Goal: Task Accomplishment & Management: Complete application form

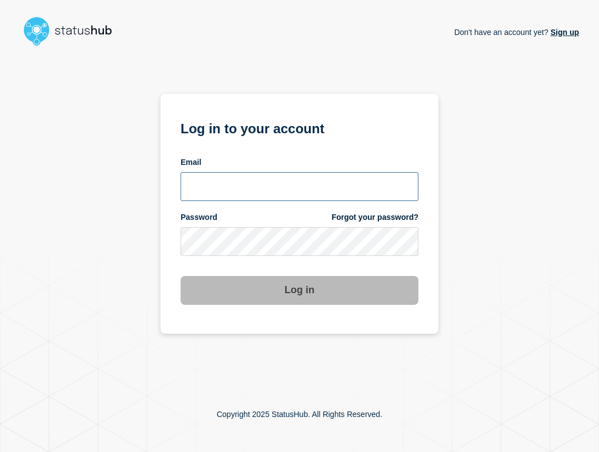
type input "ben.velasco@conexon.us"
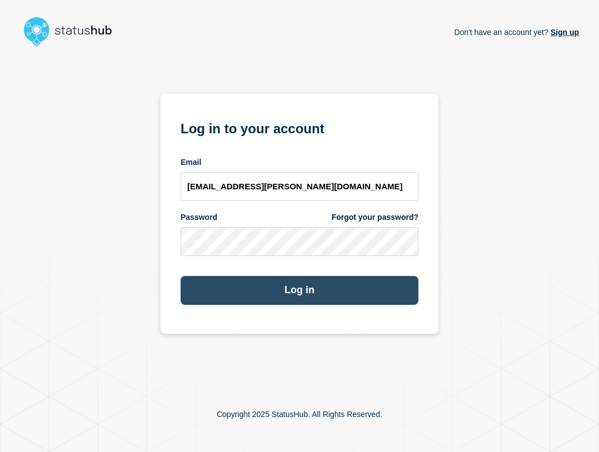
click at [377, 292] on button "Log in" at bounding box center [300, 290] width 238 height 29
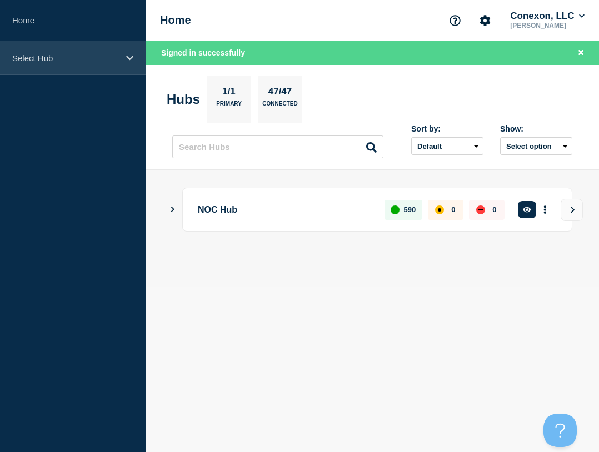
click at [98, 68] on div "Select Hub" at bounding box center [73, 58] width 146 height 34
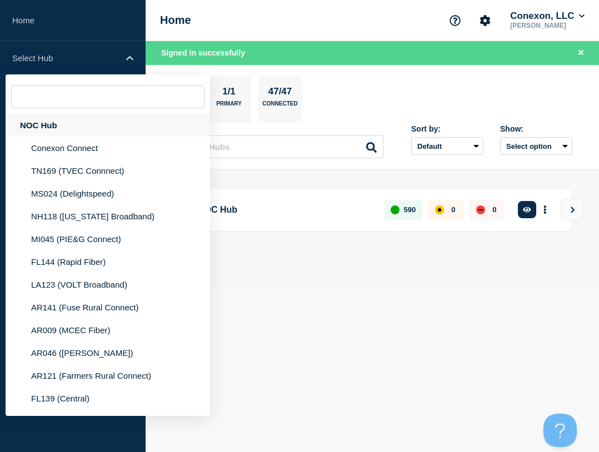
click at [83, 126] on div "NOC Hub" at bounding box center [108, 125] width 205 height 23
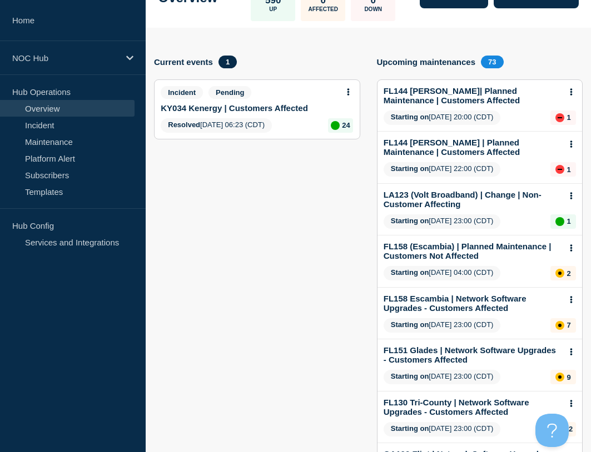
scroll to position [78, 0]
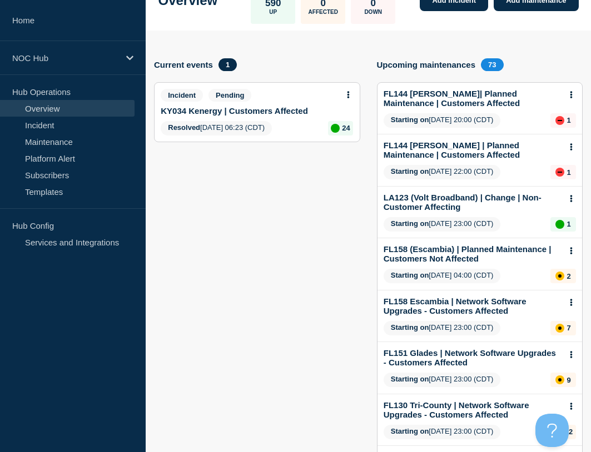
click at [253, 108] on link "KY034 Kenergy | Customers Affected" at bounding box center [234, 110] width 147 height 9
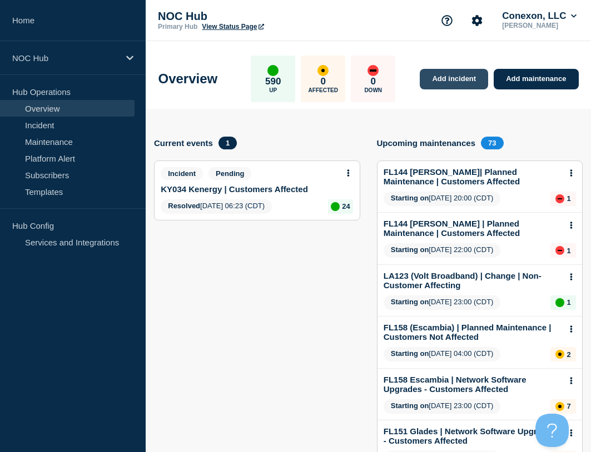
click at [457, 81] on link "Add incident" at bounding box center [454, 79] width 68 height 21
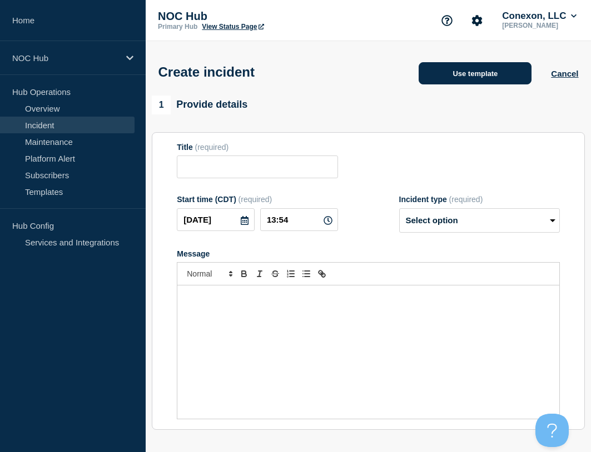
click at [466, 74] on button "Use template" at bounding box center [475, 73] width 113 height 22
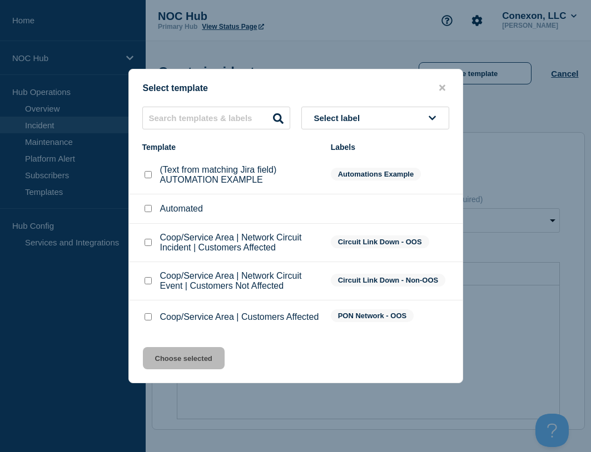
click at [146, 281] on input "Coop/Service Area | Network Circuit Event | Customers Not Affected checkbox" at bounding box center [148, 280] width 7 height 7
checkbox input "true"
click at [184, 357] on button "Choose selected" at bounding box center [184, 358] width 82 height 22
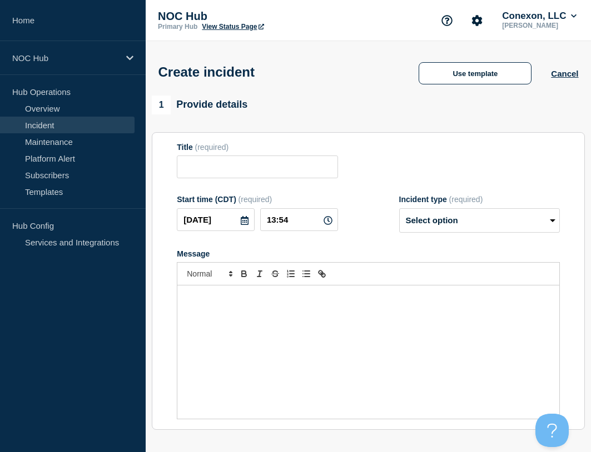
type input "Coop/Service Area | Network Circuit Event | Customers Not Affected"
select select "investigating"
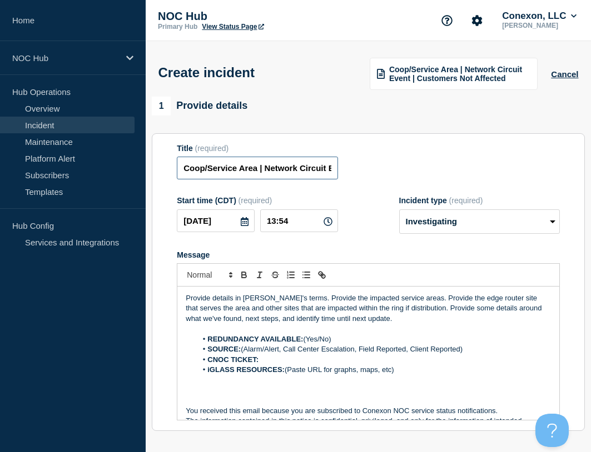
drag, startPoint x: 257, startPoint y: 170, endPoint x: 178, endPoint y: 175, distance: 79.6
click at [178, 175] on input "Coop/Service Area | Network Circuit Event | Customers Not Affected" at bounding box center [257, 168] width 161 height 23
type input "KY034 Guffie | Network Circuit Event | Customers Not Affected"
click at [301, 228] on input "13:54" at bounding box center [299, 221] width 78 height 23
drag, startPoint x: 369, startPoint y: 236, endPoint x: 377, endPoint y: 239, distance: 8.5
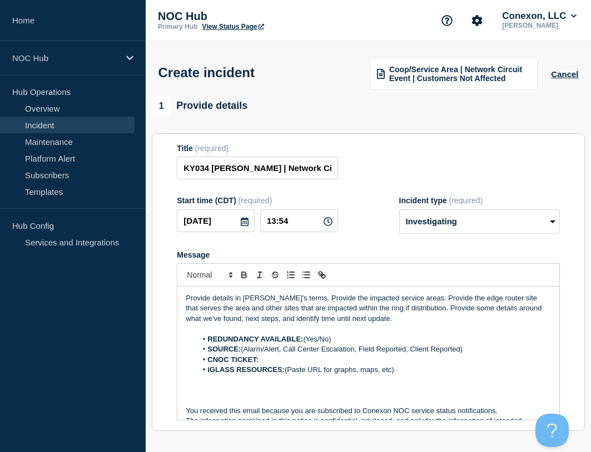
click at [370, 236] on form "Title (required) KY034 Guffie | Network Circuit Event | Customers Not Affected …" at bounding box center [368, 282] width 383 height 277
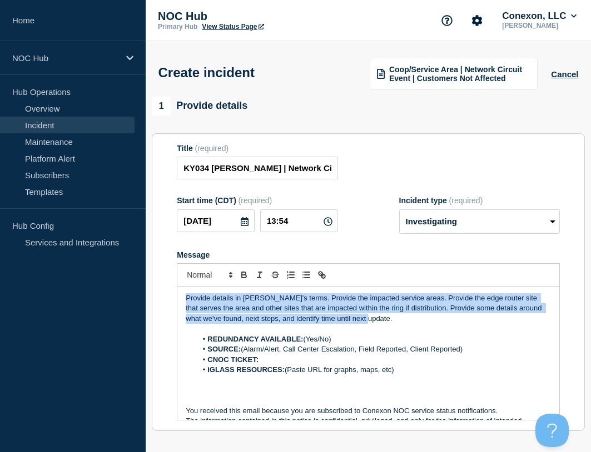
drag, startPoint x: 374, startPoint y: 322, endPoint x: 182, endPoint y: 295, distance: 193.1
click at [182, 295] on div "Provide details in laymen's terms. Provide the impacted service areas. Provide …" at bounding box center [368, 353] width 382 height 133
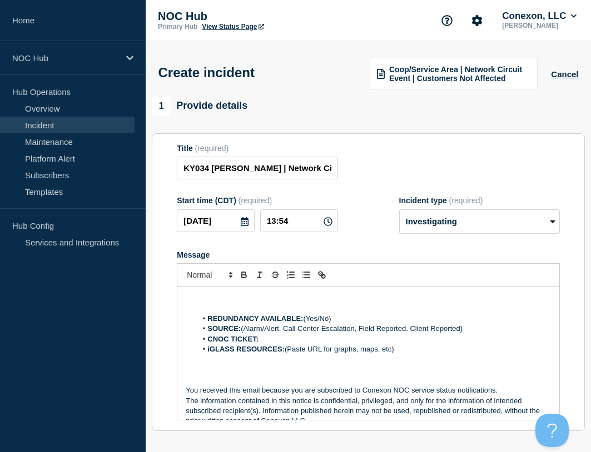
click at [237, 300] on p "Message" at bounding box center [368, 298] width 365 height 10
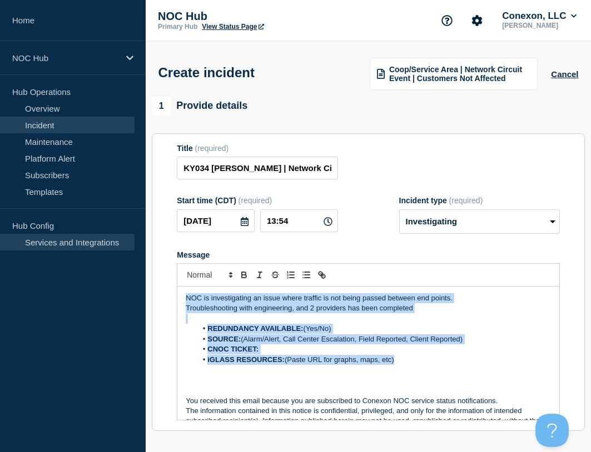
drag, startPoint x: 405, startPoint y: 348, endPoint x: 101, endPoint y: 245, distance: 320.6
click at [101, 245] on div "Home NOC Hub Hub Operations Overview Incident Maintenance Platform Alert Subscr…" at bounding box center [295, 388] width 591 height 777
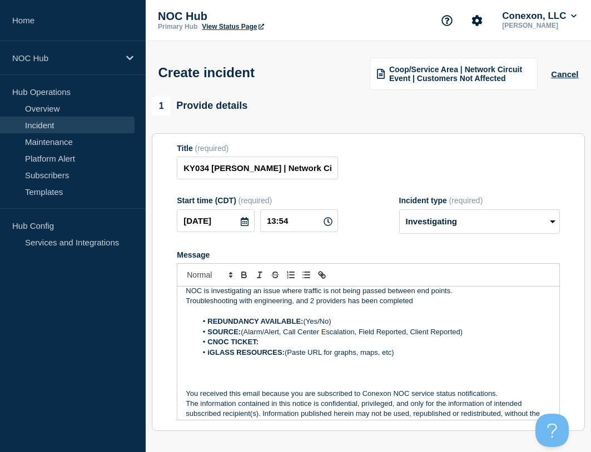
scroll to position [159, 0]
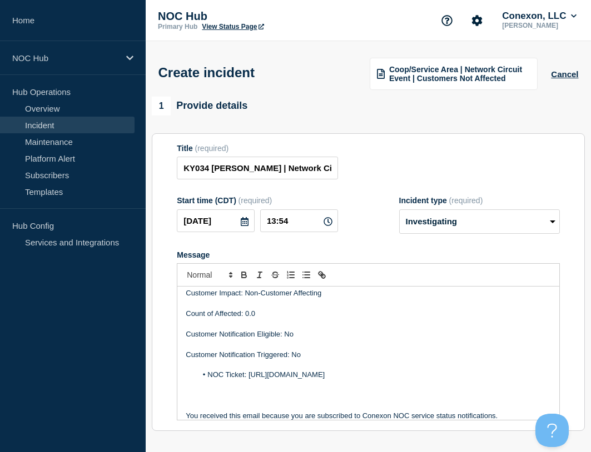
click at [255, 367] on p "Message" at bounding box center [368, 365] width 365 height 10
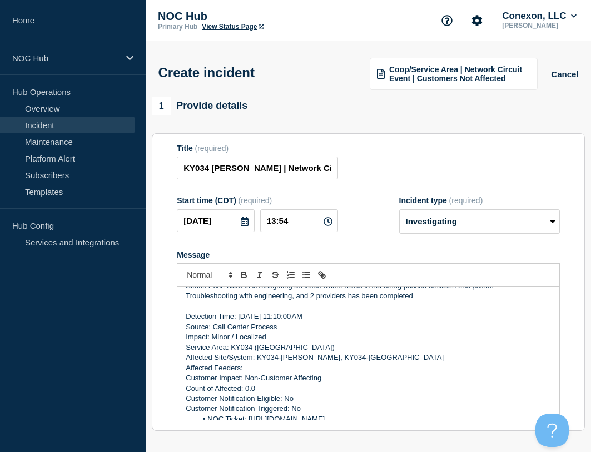
scroll to position [0, 0]
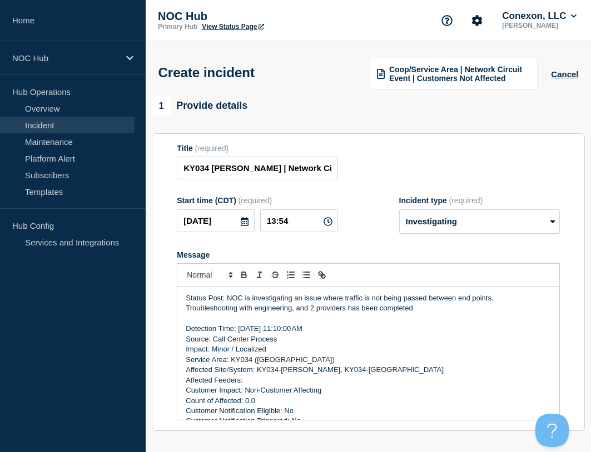
click at [377, 245] on form "Title (required) KY034 Guffie | Network Circuit Event | Customers Not Affected …" at bounding box center [368, 282] width 383 height 277
click at [432, 151] on div "Title (required) KY034 Guffie | Network Circuit Event | Customers Not Affected" at bounding box center [368, 162] width 383 height 36
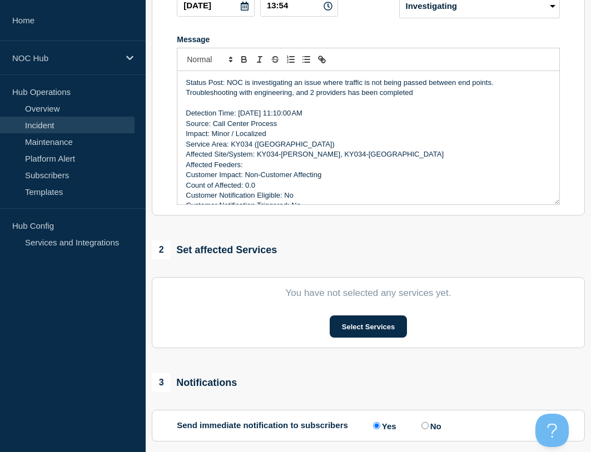
scroll to position [222, 0]
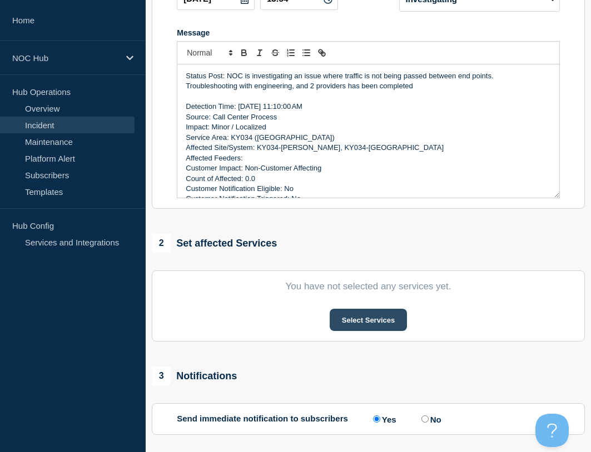
click at [374, 321] on button "Select Services" at bounding box center [368, 320] width 77 height 22
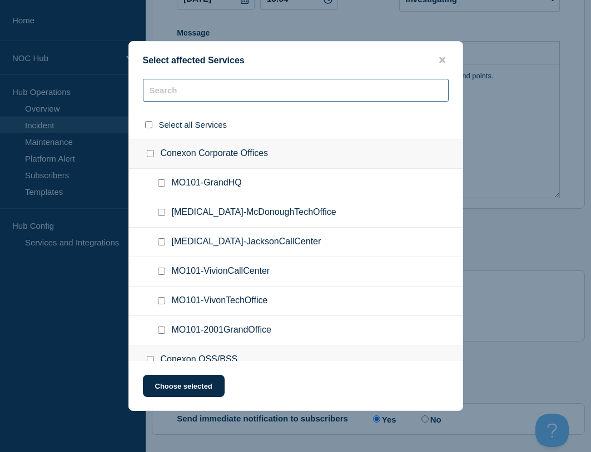
click at [190, 91] on input "text" at bounding box center [296, 90] width 306 height 23
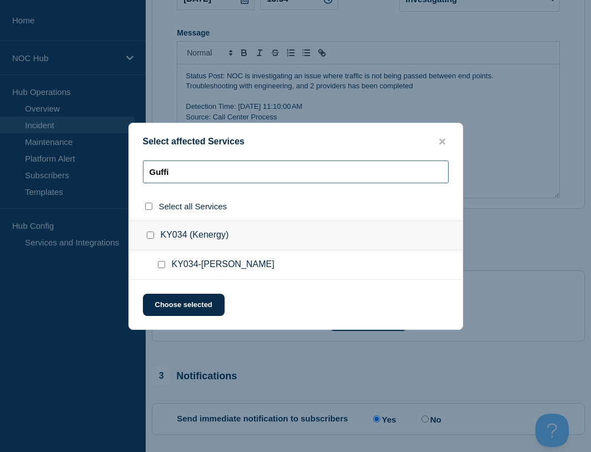
type input "Guffi"
click at [160, 263] on input "KY034-GUFFIE checkbox" at bounding box center [161, 264] width 7 height 7
checkbox input "true"
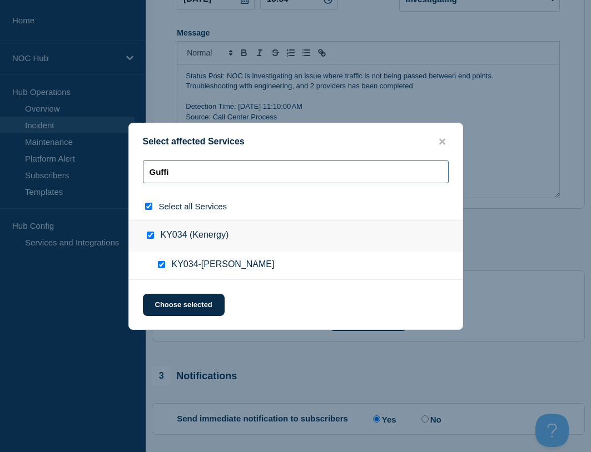
click at [190, 174] on input "Guffi" at bounding box center [296, 172] width 306 height 23
type input "Gu"
checkbox input "false"
type input "G"
checkbox input "false"
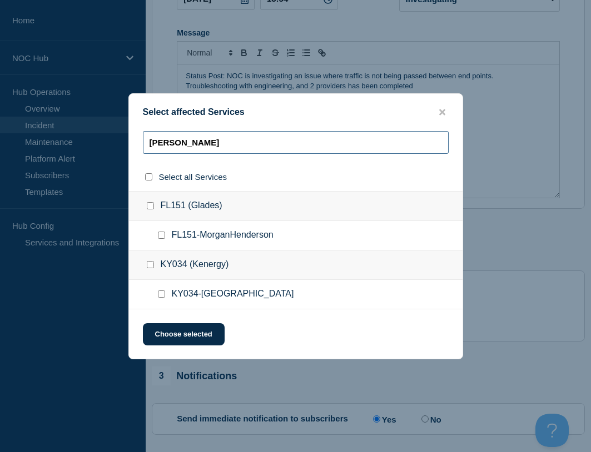
type input "Morgan"
click at [166, 292] on div at bounding box center [164, 294] width 16 height 11
click at [165, 295] on input "KY034-MORGANFIELD checkbox" at bounding box center [161, 294] width 7 height 7
checkbox input "true"
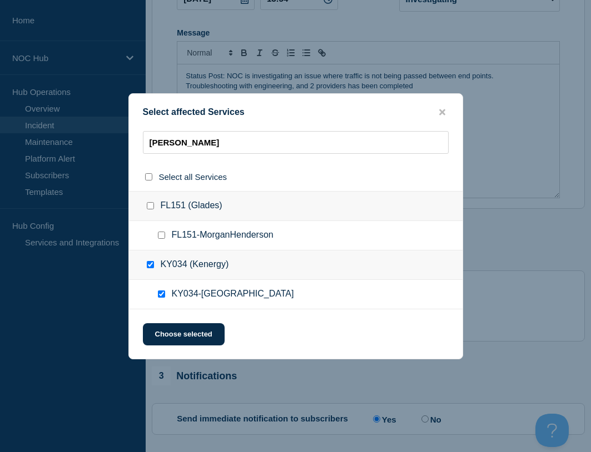
checkbox input "true"
click at [179, 336] on button "Choose selected" at bounding box center [184, 334] width 82 height 22
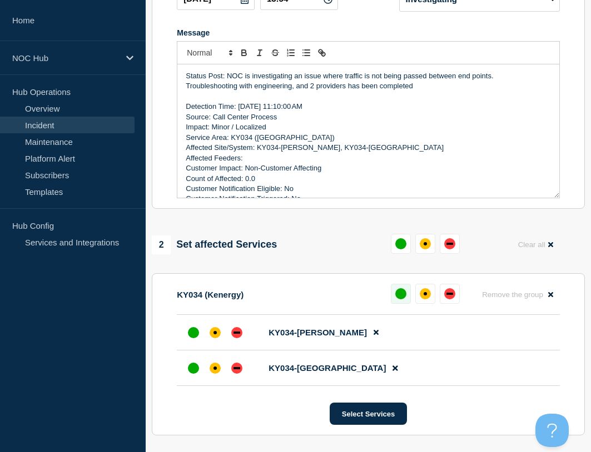
click at [391, 298] on button at bounding box center [401, 294] width 20 height 20
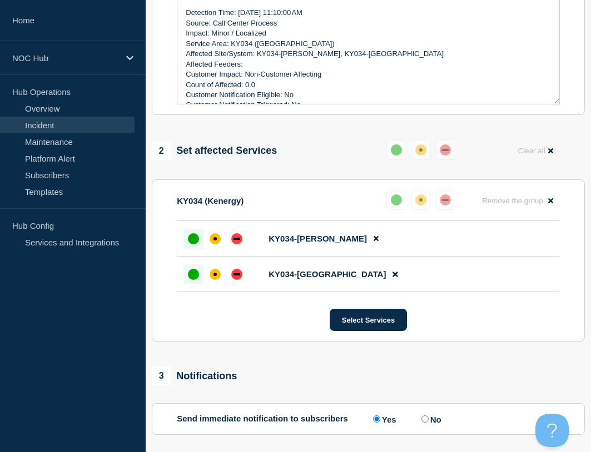
scroll to position [420, 0]
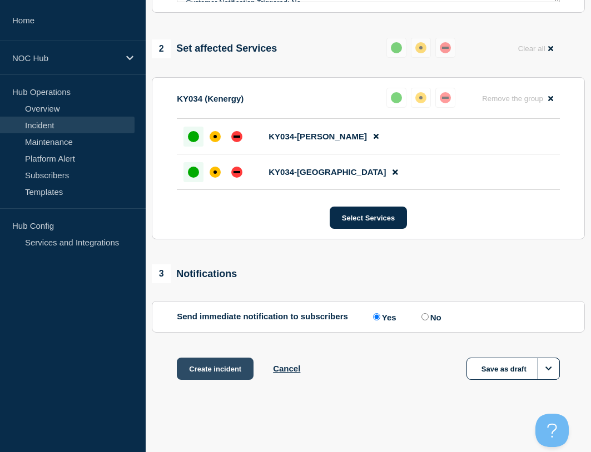
click at [190, 369] on button "Create incident" at bounding box center [215, 369] width 77 height 22
